Goal: Ask a question: Seek information or help from site administrators or community

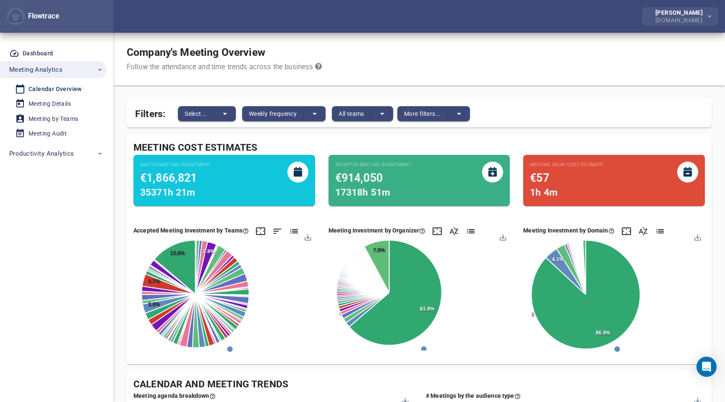
click at [686, 23] on div "[DOMAIN_NAME]" at bounding box center [680, 20] width 51 height 8
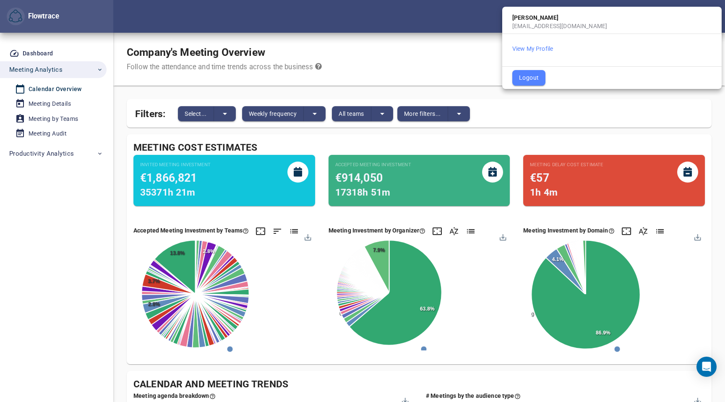
click at [44, 55] on div at bounding box center [362, 201] width 725 height 402
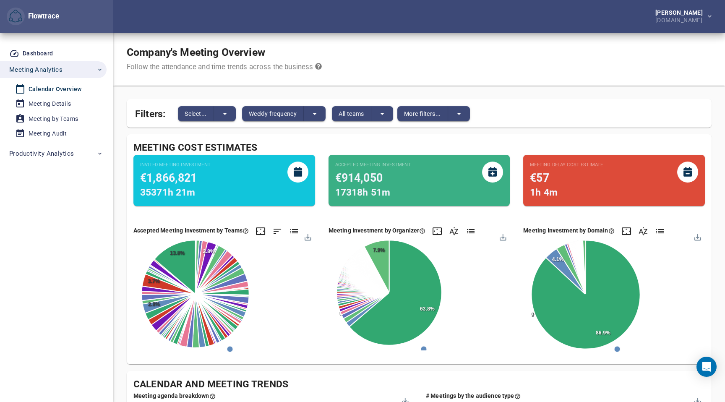
click at [38, 68] on span "Meeting Analytics" at bounding box center [35, 69] width 53 height 11
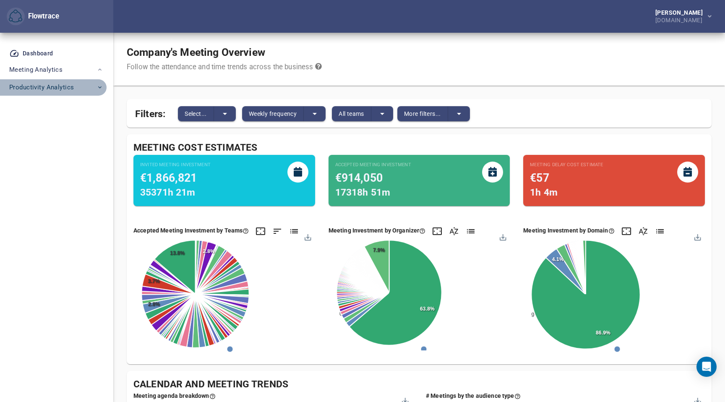
click at [39, 89] on span "Productivity Analytics" at bounding box center [41, 87] width 65 height 11
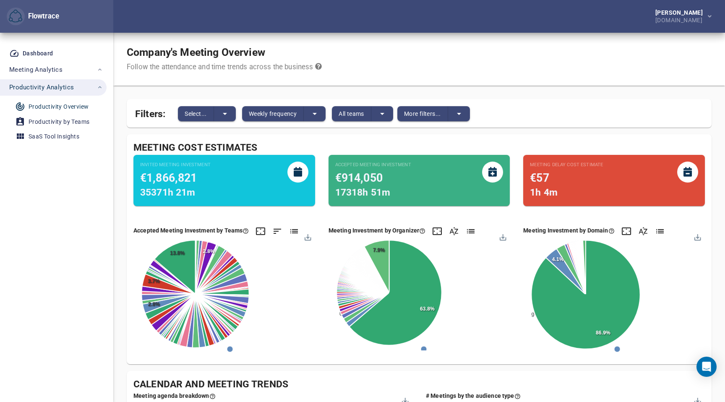
click at [40, 106] on div "Productivity Overview" at bounding box center [59, 107] width 60 height 10
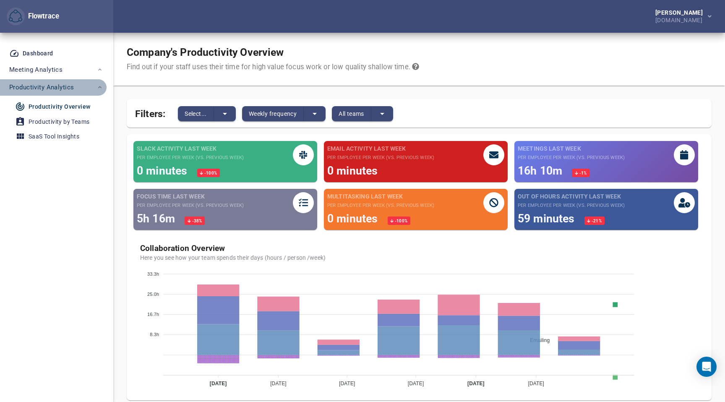
click at [50, 85] on span "Productivity Analytics" at bounding box center [41, 87] width 65 height 11
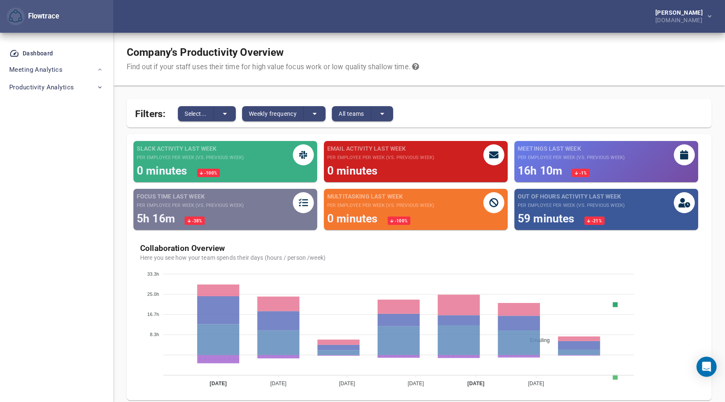
click at [41, 18] on div "Flowtrace" at bounding box center [42, 16] width 34 height 10
click at [705, 370] on icon "Open Intercom Messenger" at bounding box center [706, 366] width 10 height 11
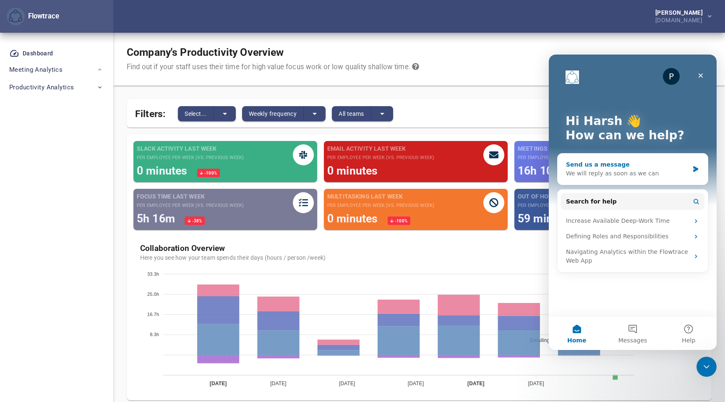
click at [652, 172] on div "We will reply as soon as we can" at bounding box center [627, 173] width 123 height 9
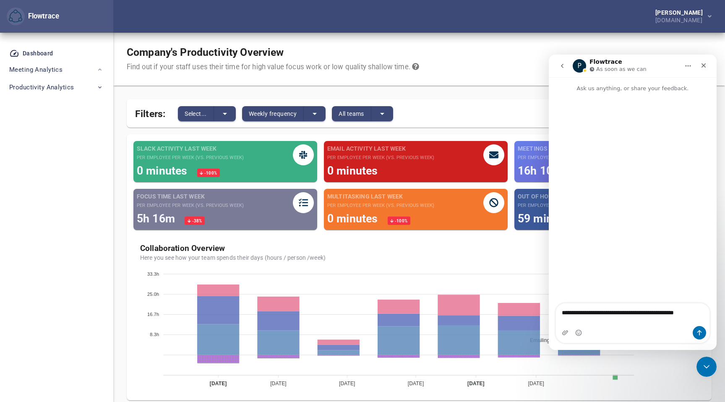
type textarea "**********"
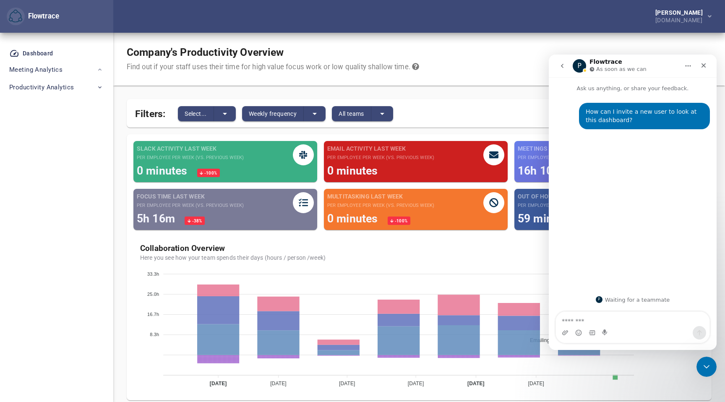
click at [558, 69] on button "go back" at bounding box center [562, 66] width 16 height 16
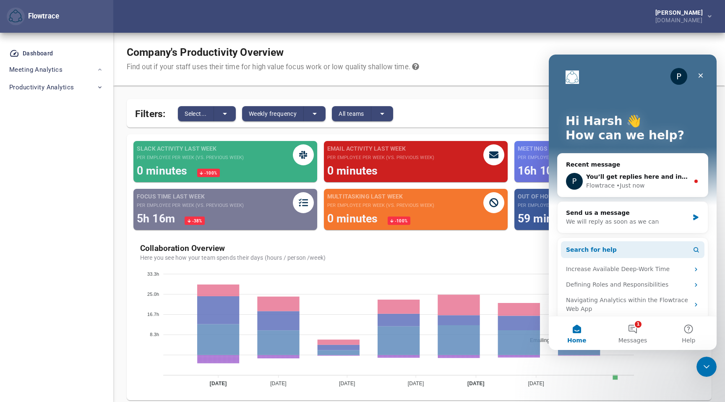
click at [607, 247] on span "Search for help" at bounding box center [591, 249] width 51 height 9
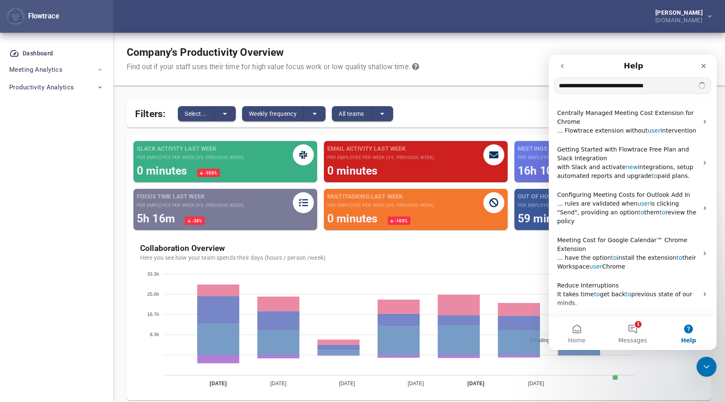
type input "**********"
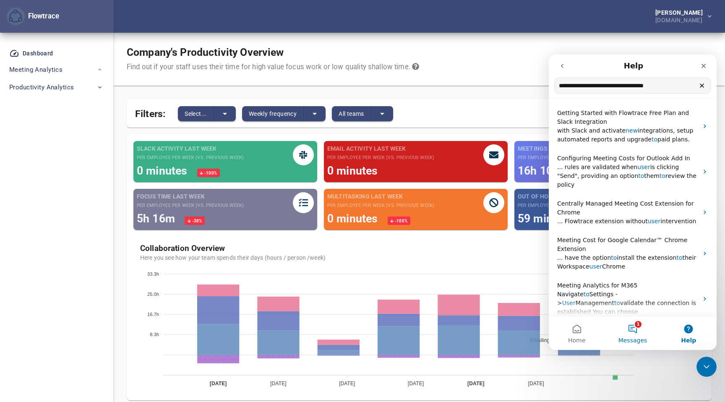
click at [631, 330] on button "1 Messages" at bounding box center [633, 333] width 56 height 34
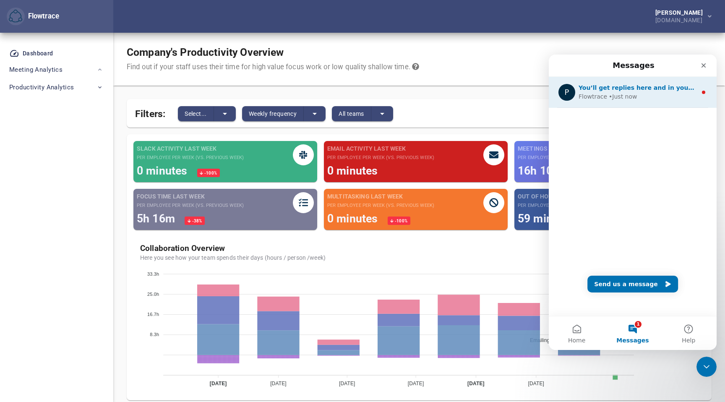
click at [635, 101] on div "Flowtrace • Just now" at bounding box center [638, 96] width 118 height 9
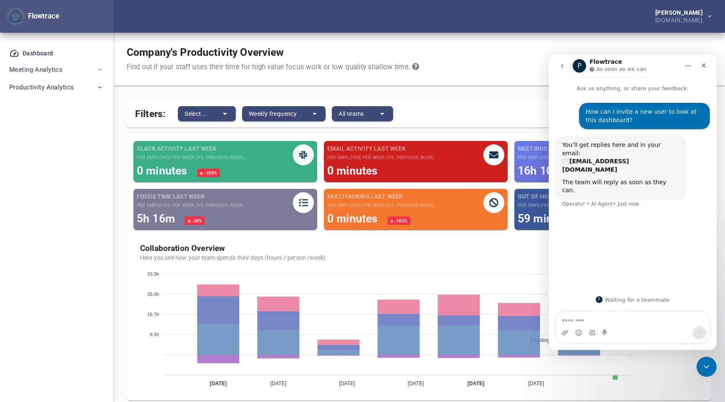
click at [61, 134] on div "Dashboard Meeting Analytics Calendar Overview Meeting Details Meeting by Teams …" at bounding box center [56, 217] width 113 height 369
click at [47, 17] on div "Flowtrace" at bounding box center [42, 16] width 34 height 10
click at [704, 61] on div "Close" at bounding box center [703, 65] width 15 height 15
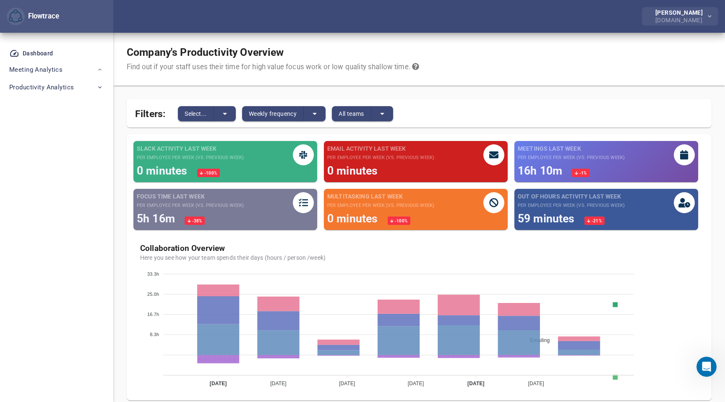
click at [679, 20] on div "[DOMAIN_NAME]" at bounding box center [680, 20] width 51 height 8
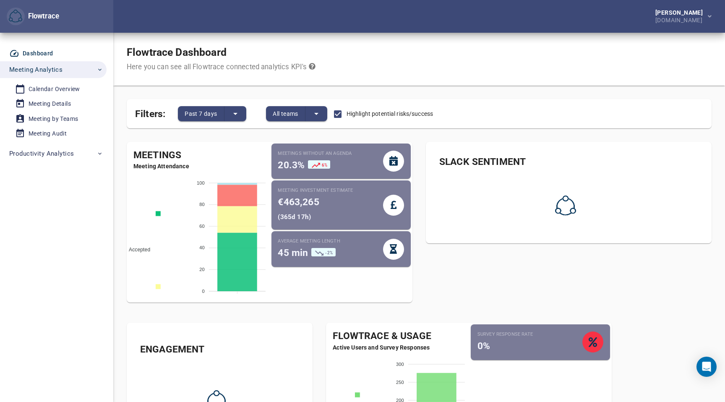
click at [41, 19] on div "Flowtrace" at bounding box center [42, 16] width 34 height 10
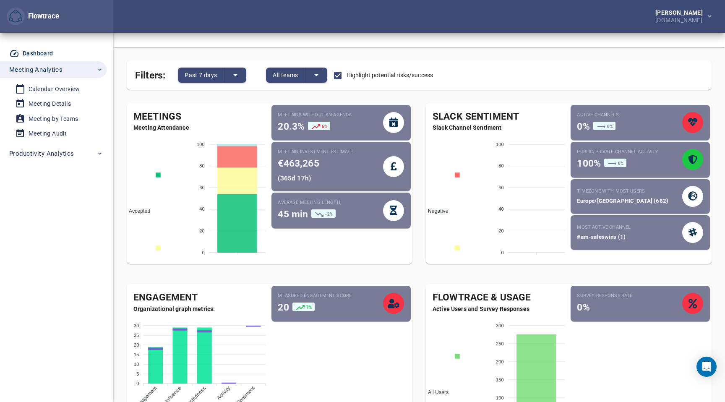
scroll to position [21, 0]
